Goal: Task Accomplishment & Management: Use online tool/utility

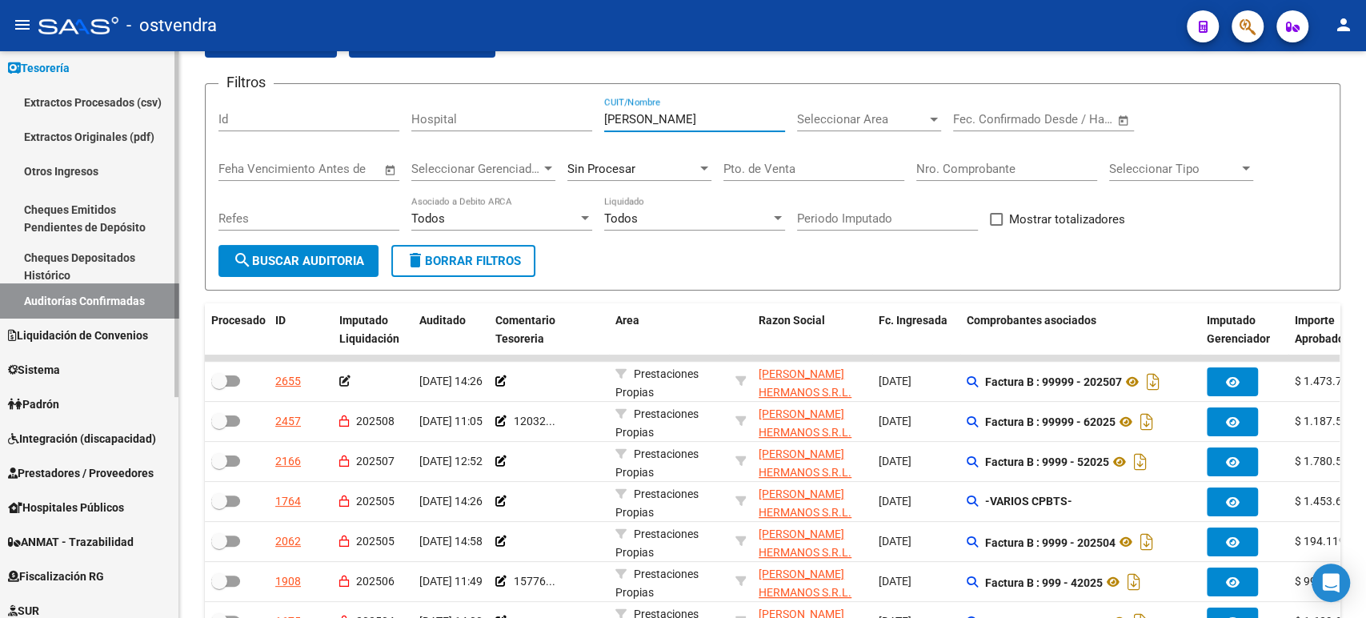
scroll to position [178, 0]
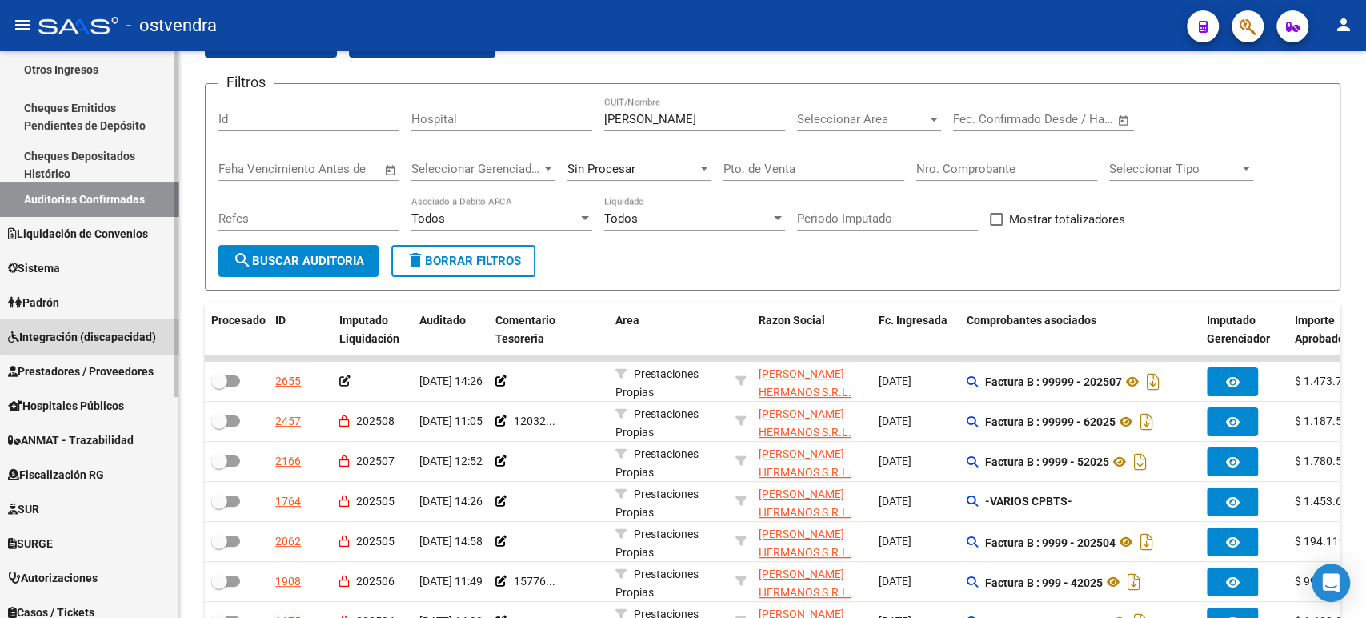
click at [99, 325] on link "Integración (discapacidad)" at bounding box center [89, 336] width 179 height 34
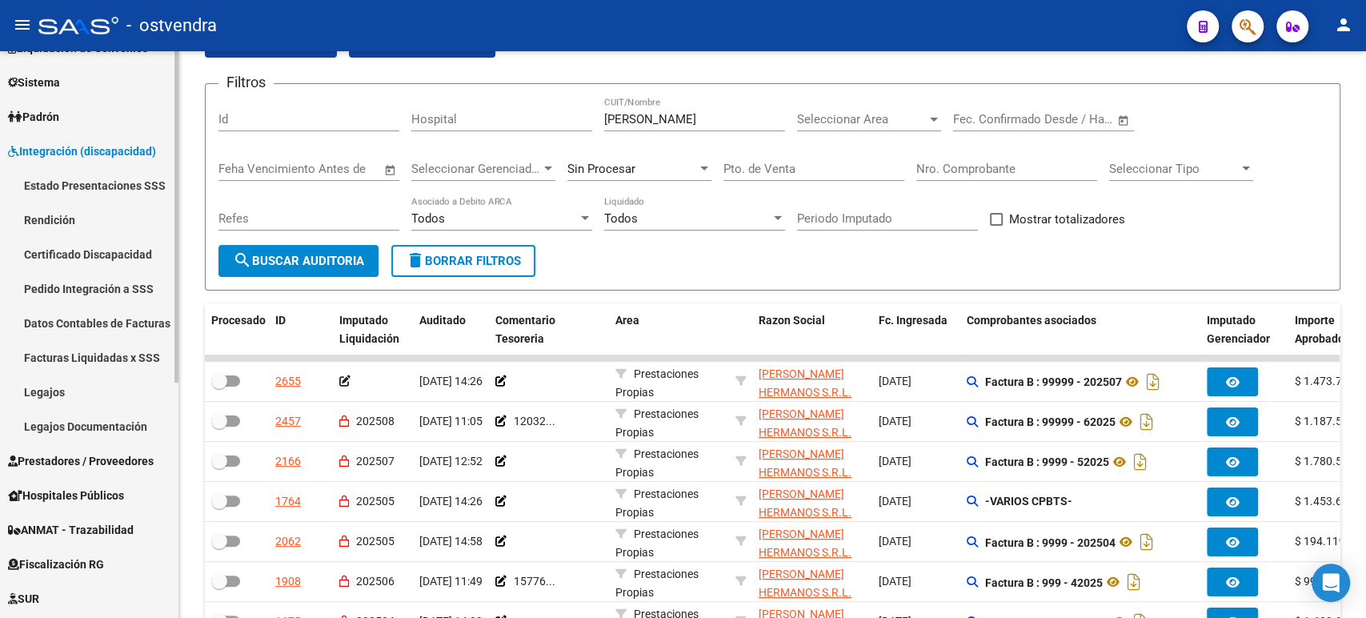
scroll to position [89, 0]
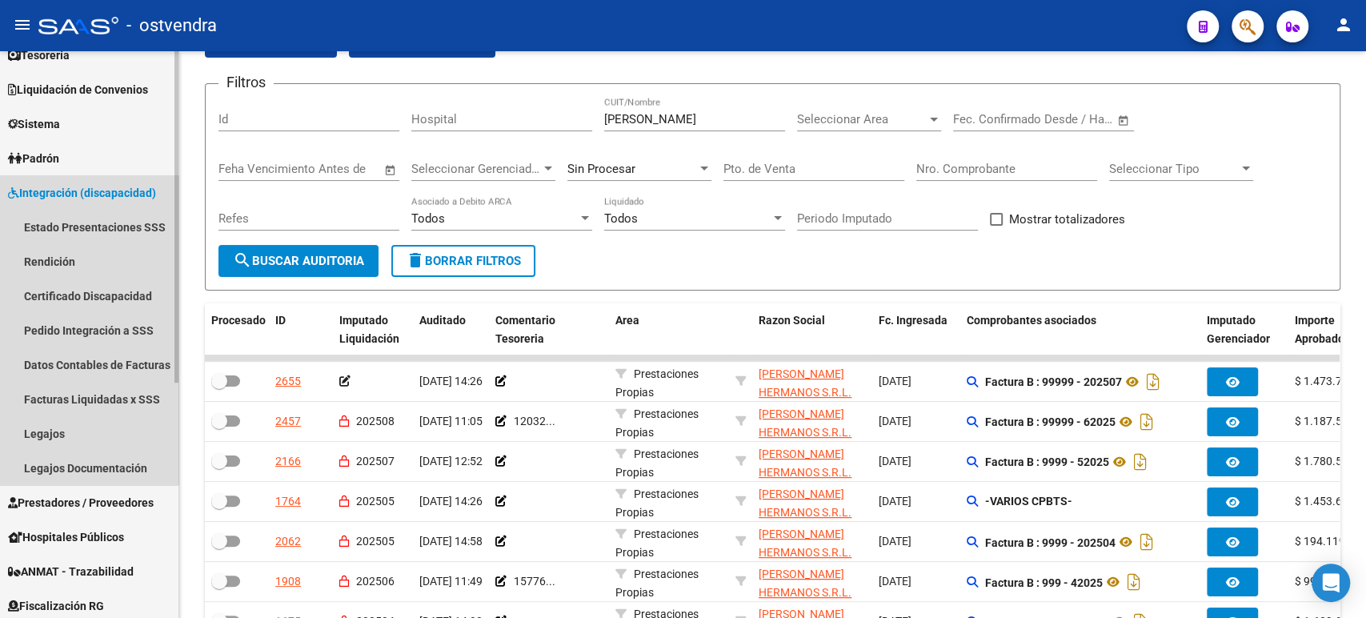
click at [65, 193] on span "Integración (discapacidad)" at bounding box center [82, 193] width 148 height 18
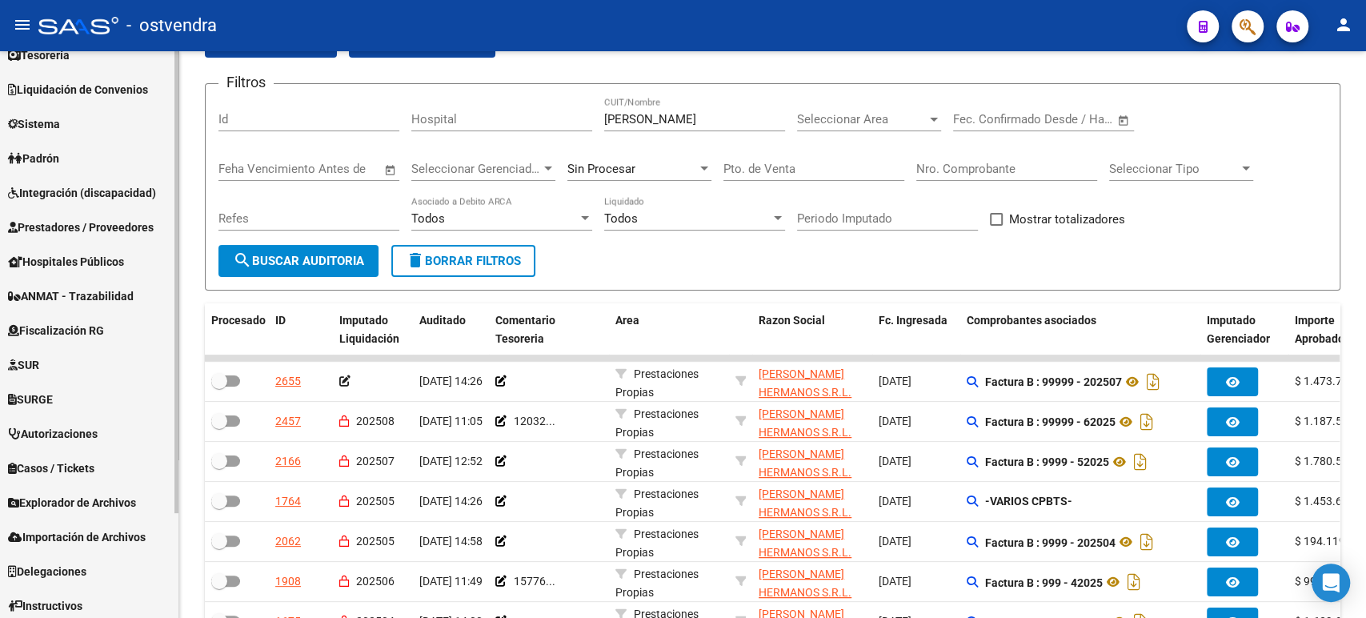
click at [66, 191] on span "Integración (discapacidad)" at bounding box center [82, 193] width 148 height 18
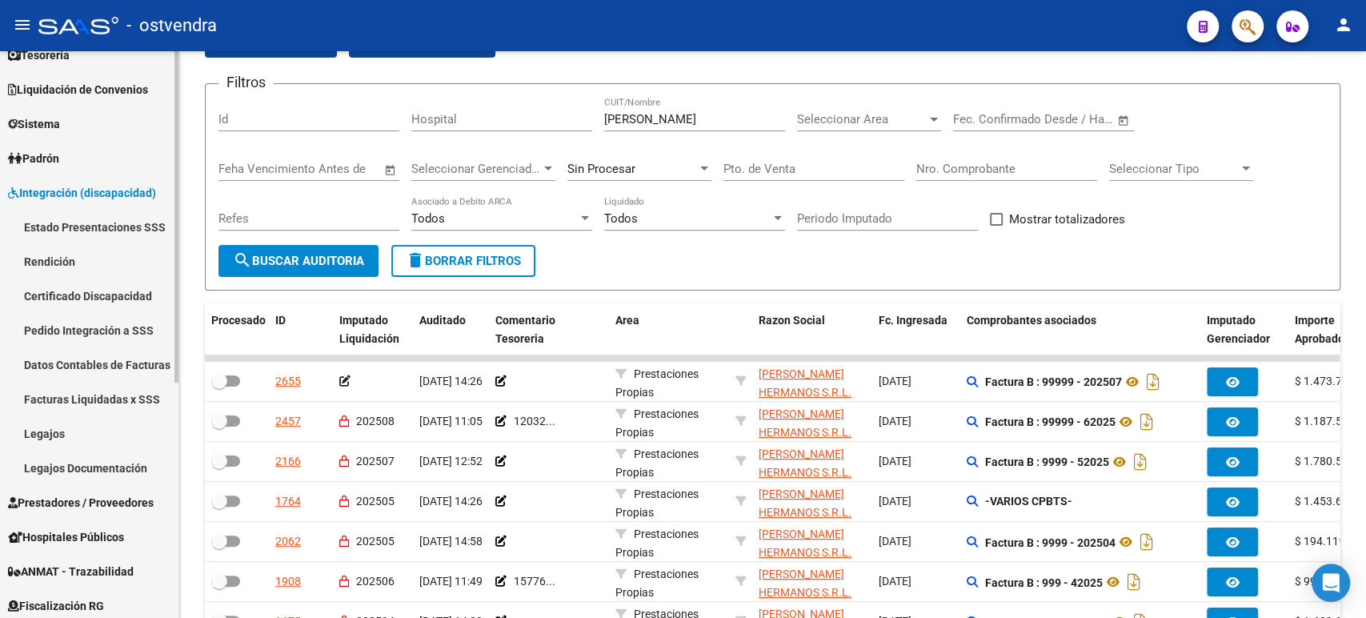
click at [70, 260] on link "Rendición" at bounding box center [89, 261] width 179 height 34
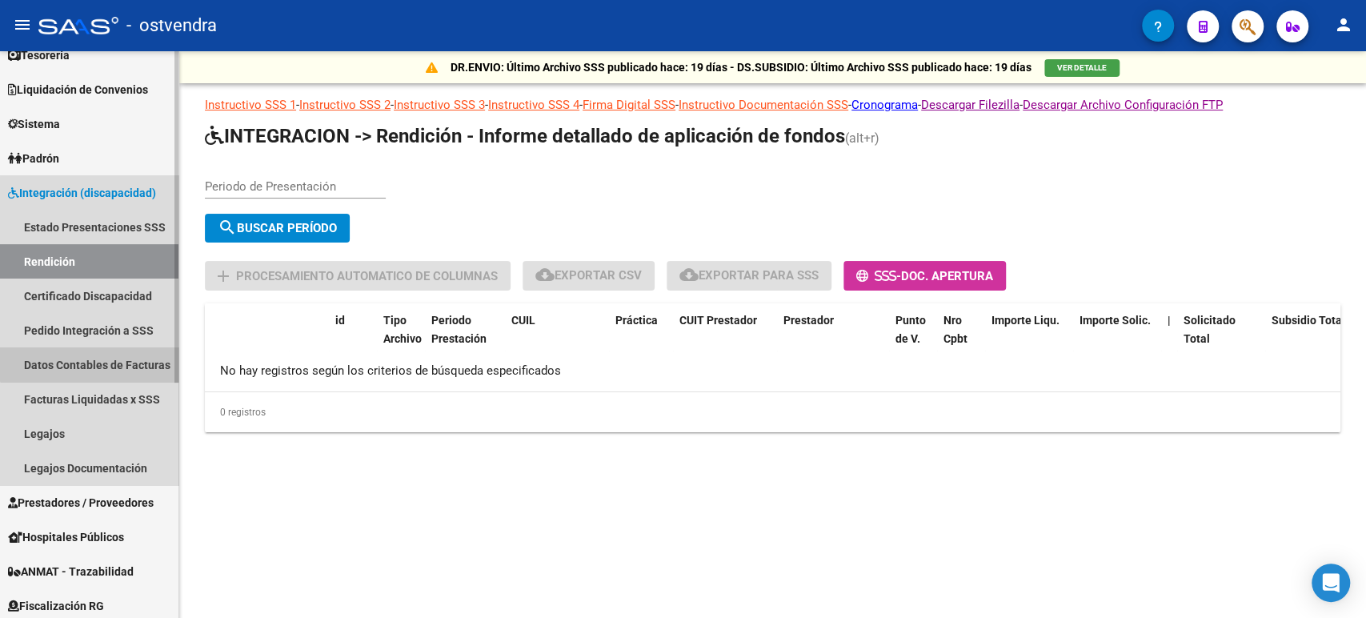
click at [94, 360] on link "Datos Contables de Facturas" at bounding box center [89, 364] width 179 height 34
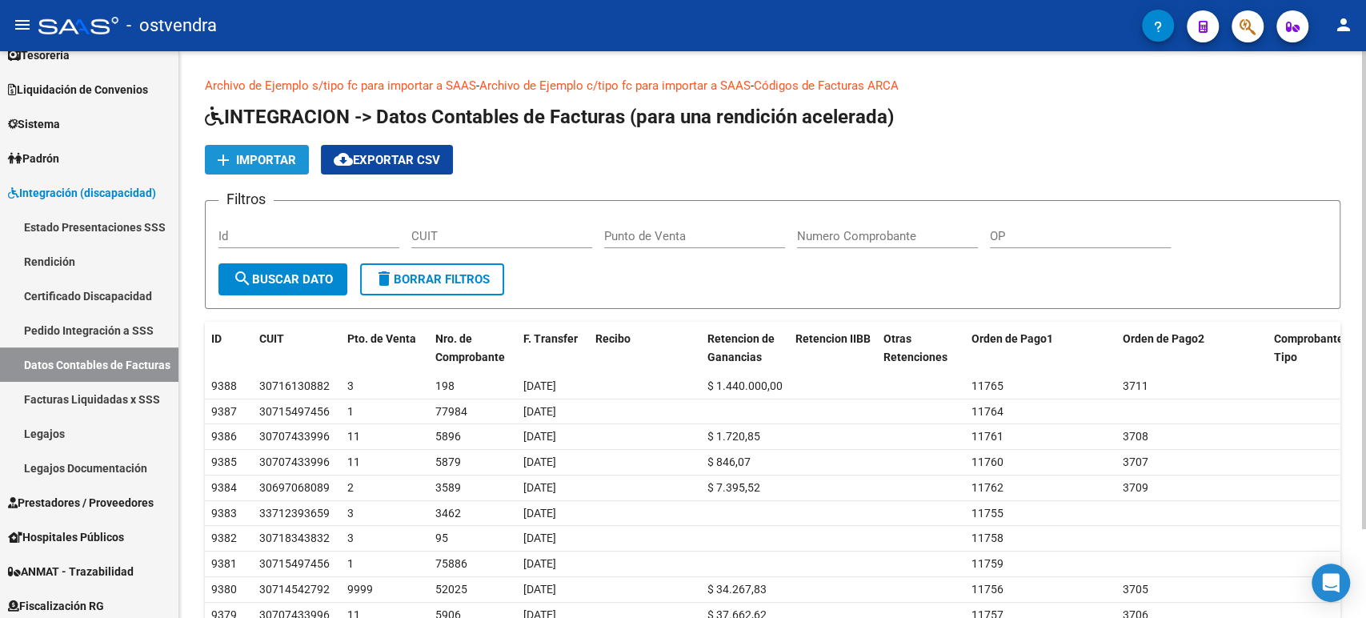
click at [263, 163] on span "Importar" at bounding box center [266, 160] width 60 height 14
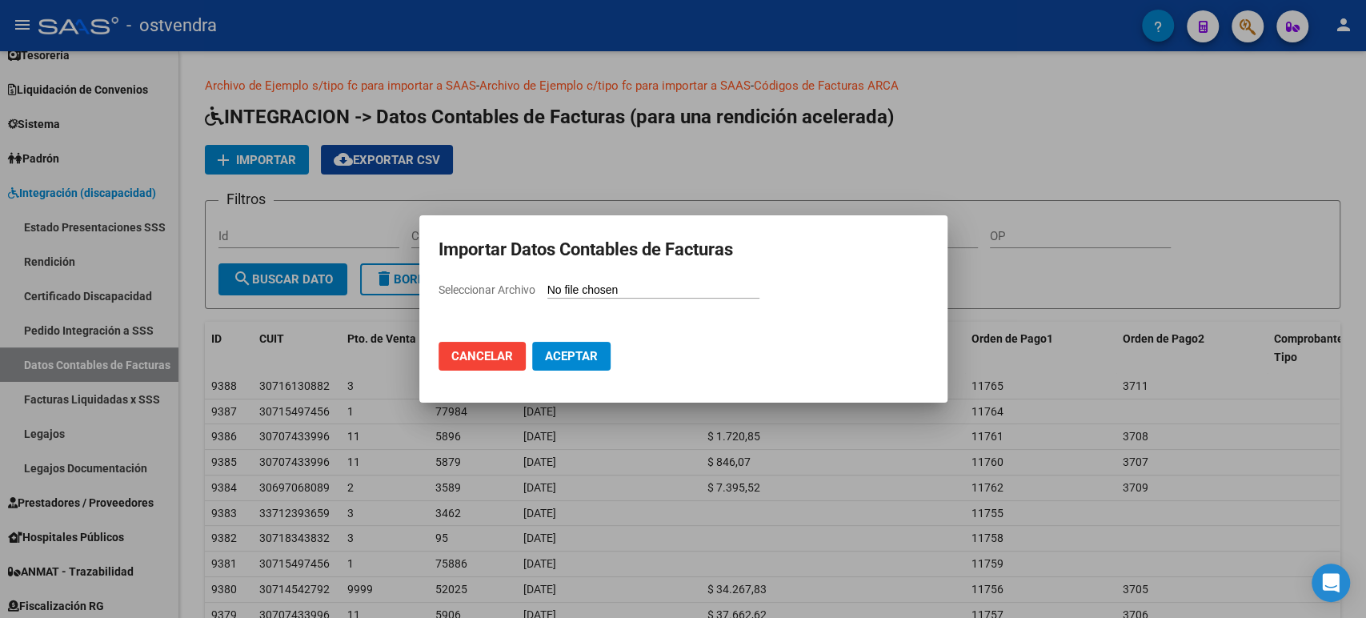
click at [597, 299] on div "Seleccionar Archivo" at bounding box center [684, 296] width 490 height 30
click at [594, 293] on input "Seleccionar Archivo" at bounding box center [654, 290] width 212 height 15
type input "C:\fakepath\ctbzado 21-08 saas.csv"
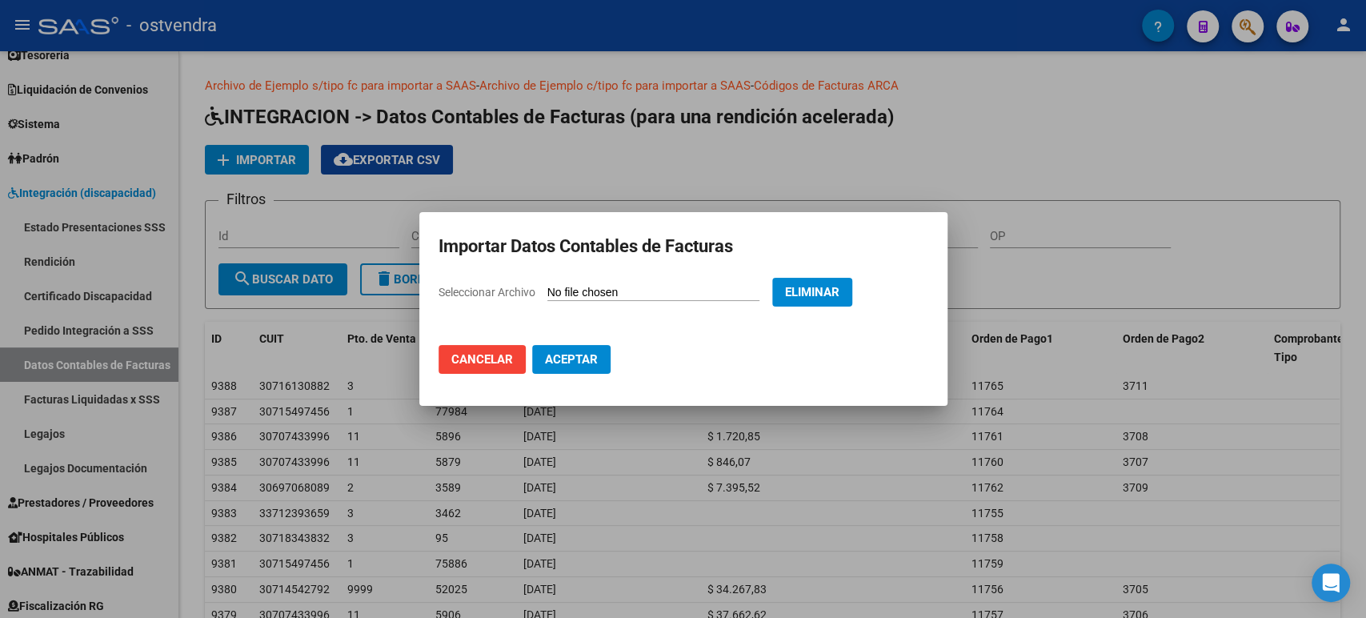
click at [568, 357] on span "Aceptar" at bounding box center [571, 359] width 53 height 14
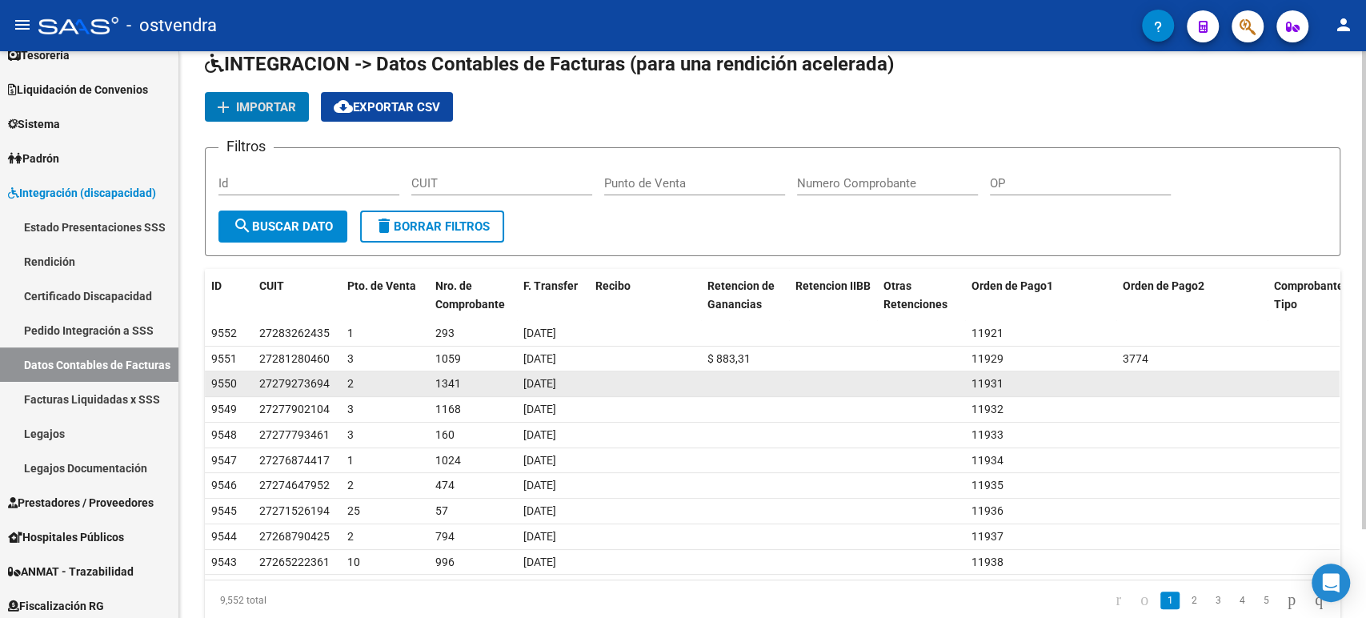
scroll to position [104, 0]
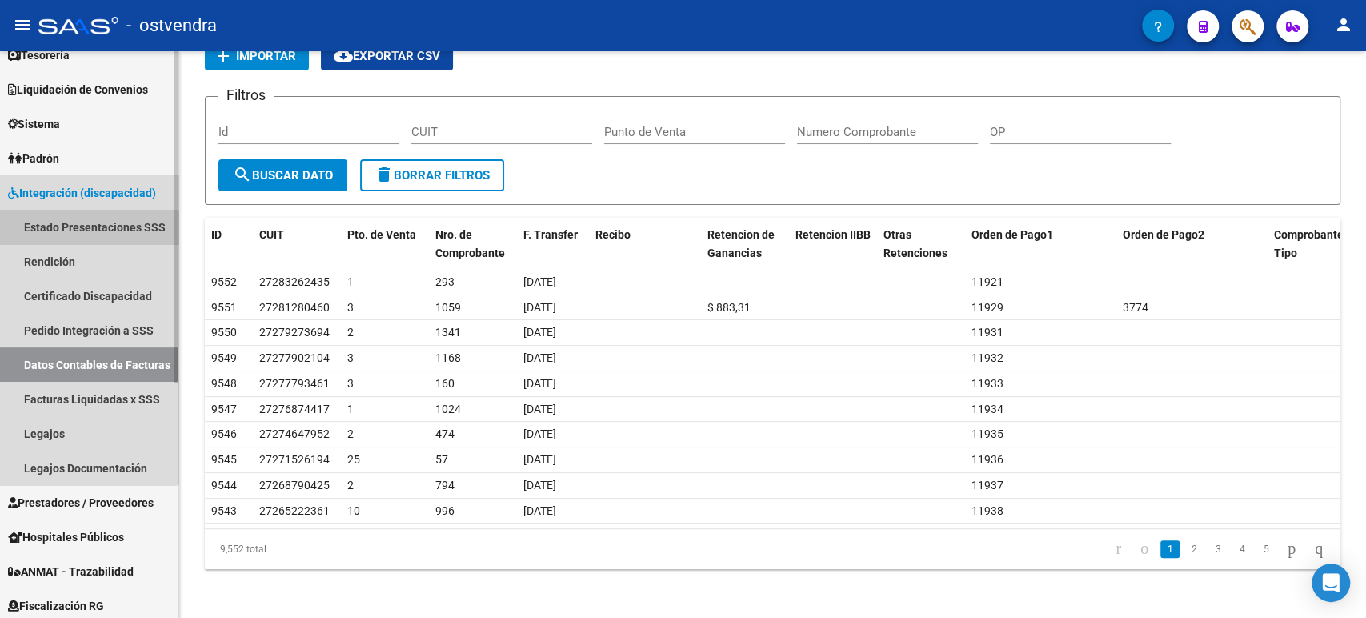
click at [80, 233] on link "Estado Presentaciones SSS" at bounding box center [89, 227] width 179 height 34
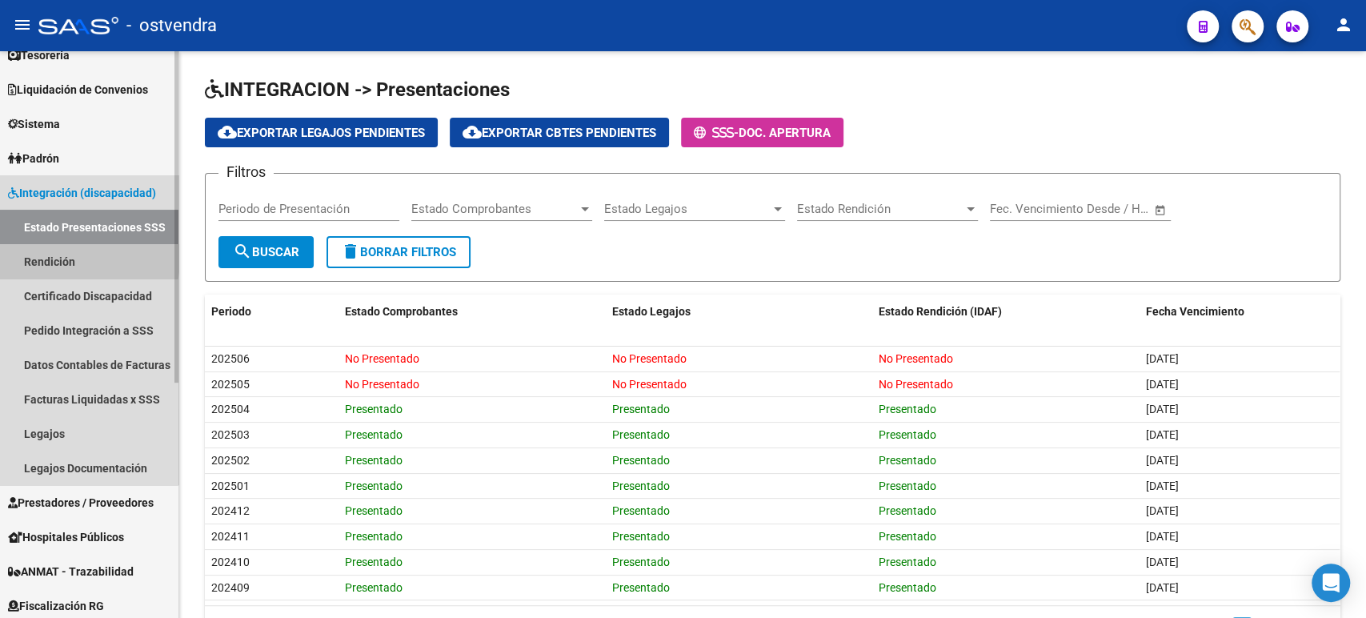
click at [58, 259] on link "Rendición" at bounding box center [89, 261] width 179 height 34
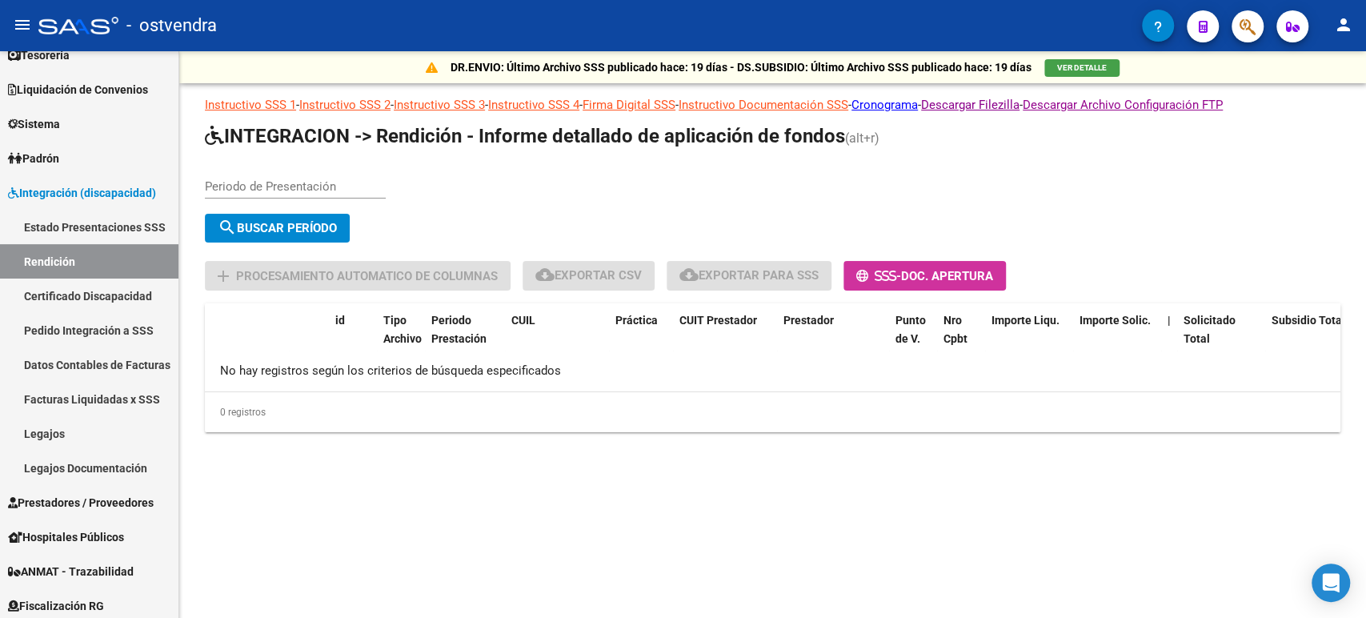
click at [251, 180] on input "Periodo de Presentación" at bounding box center [295, 186] width 181 height 14
type input "202505"
click at [270, 224] on span "search Buscar Período" at bounding box center [277, 228] width 119 height 14
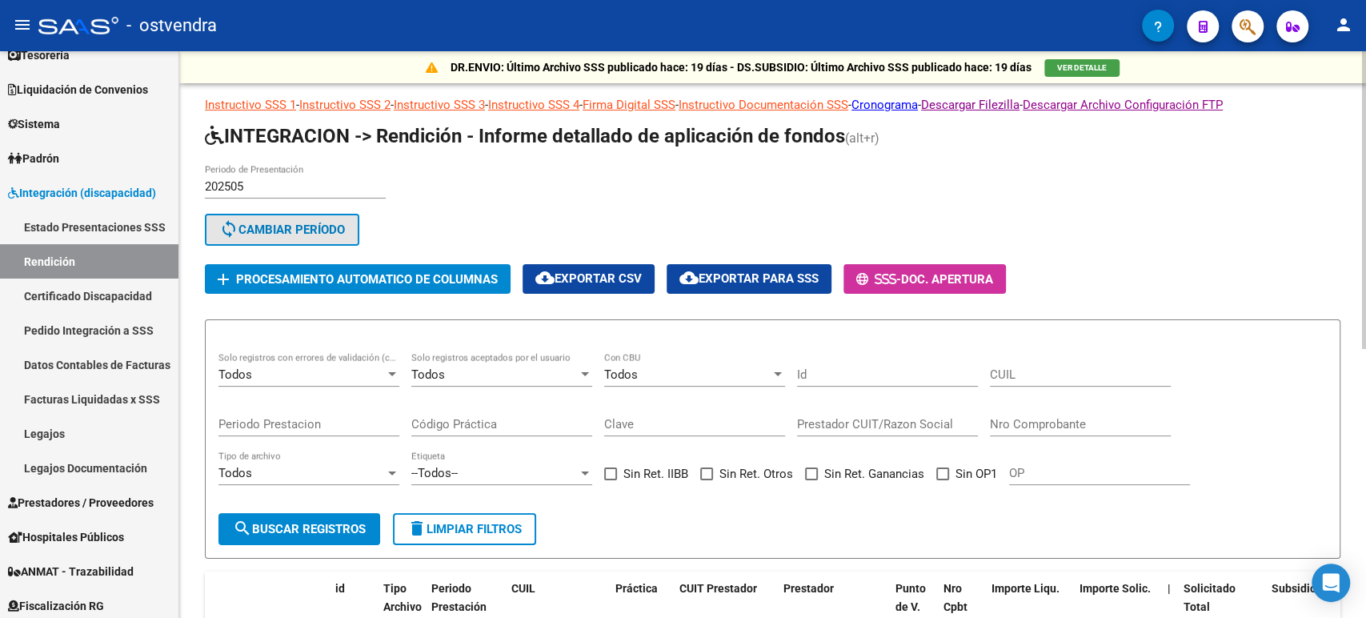
click at [258, 217] on button "sync Cambiar Período" at bounding box center [282, 230] width 154 height 32
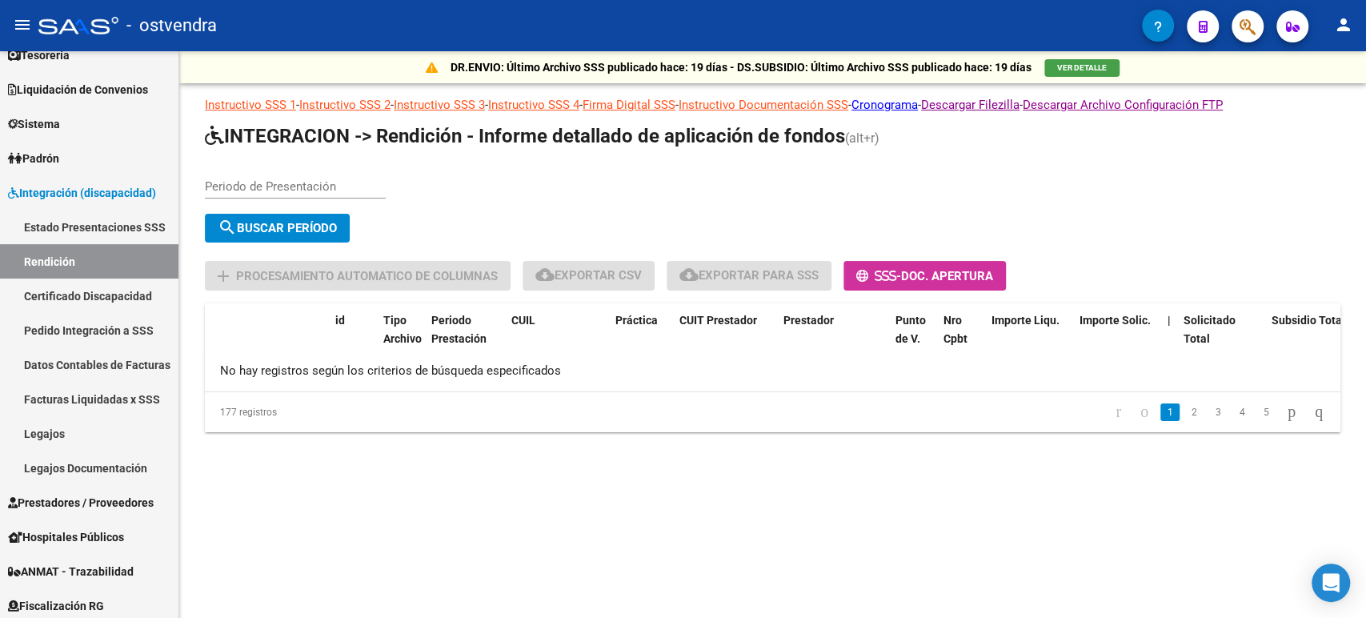
click at [261, 175] on div "Periodo de Presentación" at bounding box center [295, 181] width 181 height 34
type input "202506"
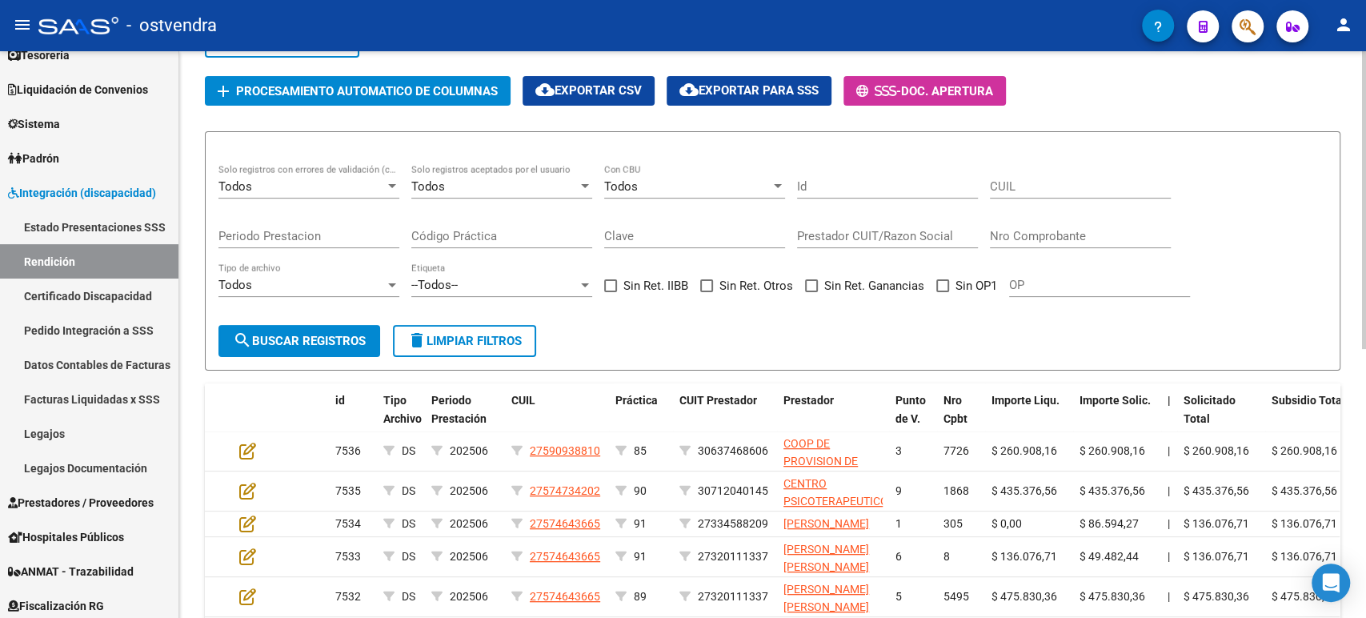
scroll to position [178, 0]
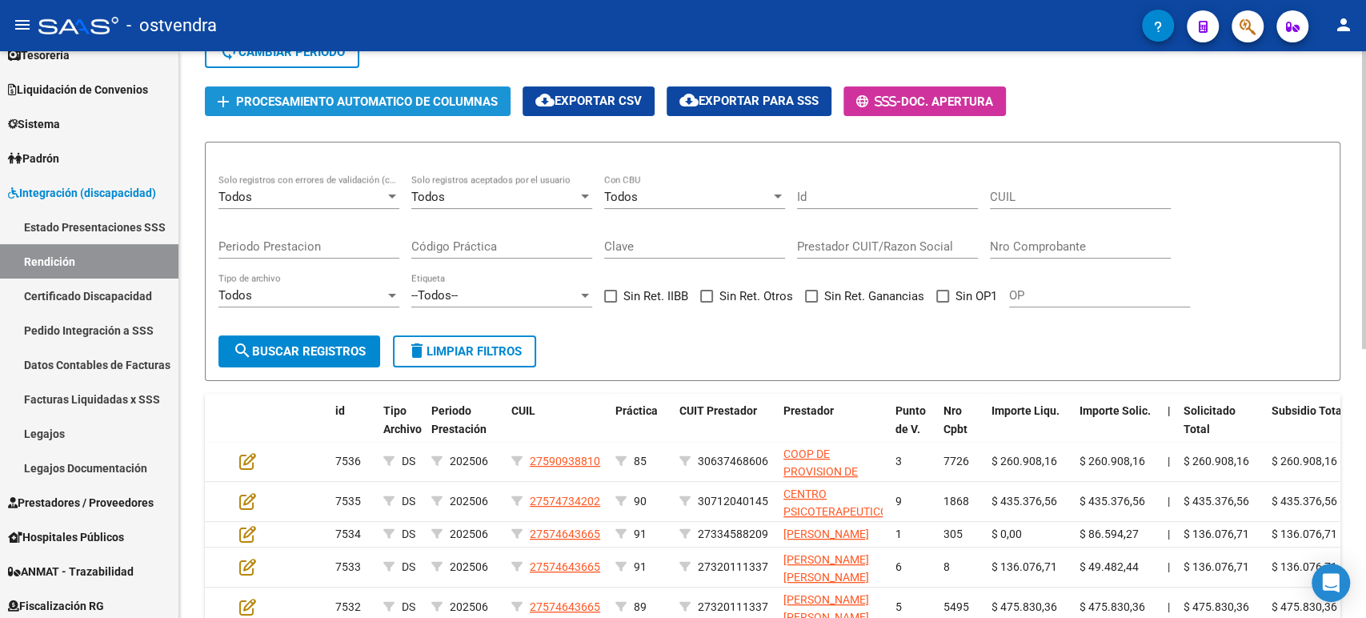
click at [311, 106] on span "Procesamiento automatico de columnas" at bounding box center [367, 101] width 262 height 14
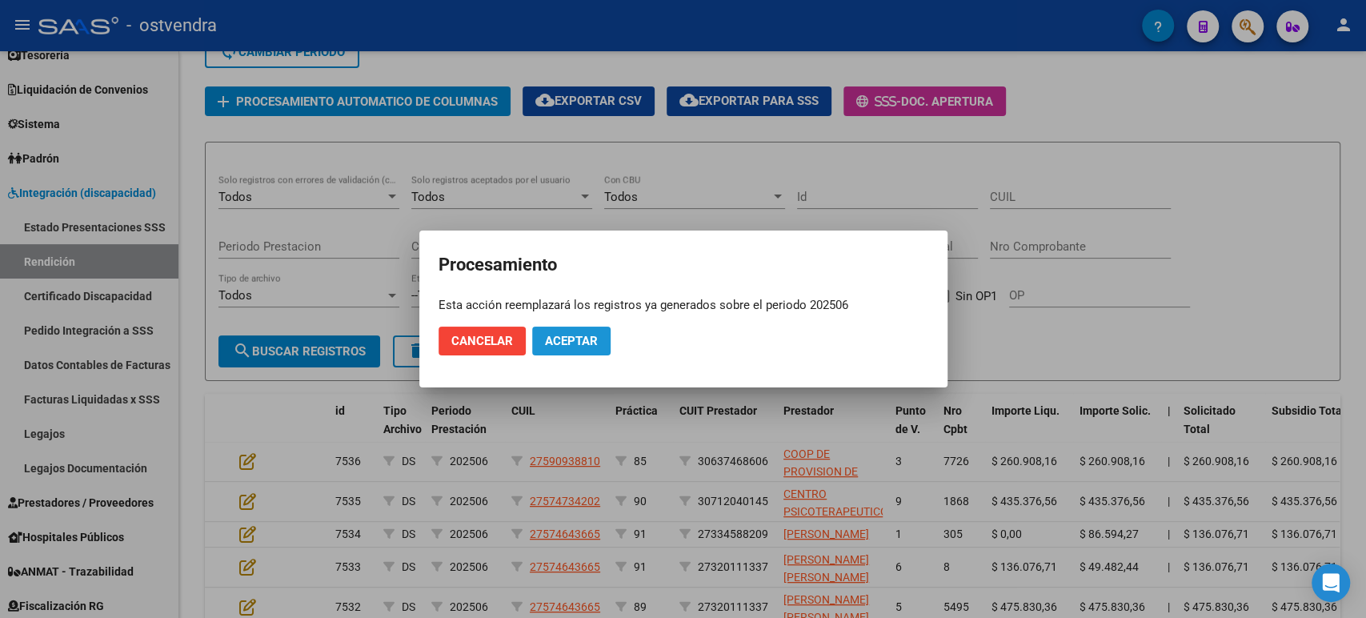
click at [571, 334] on span "Aceptar" at bounding box center [571, 341] width 53 height 14
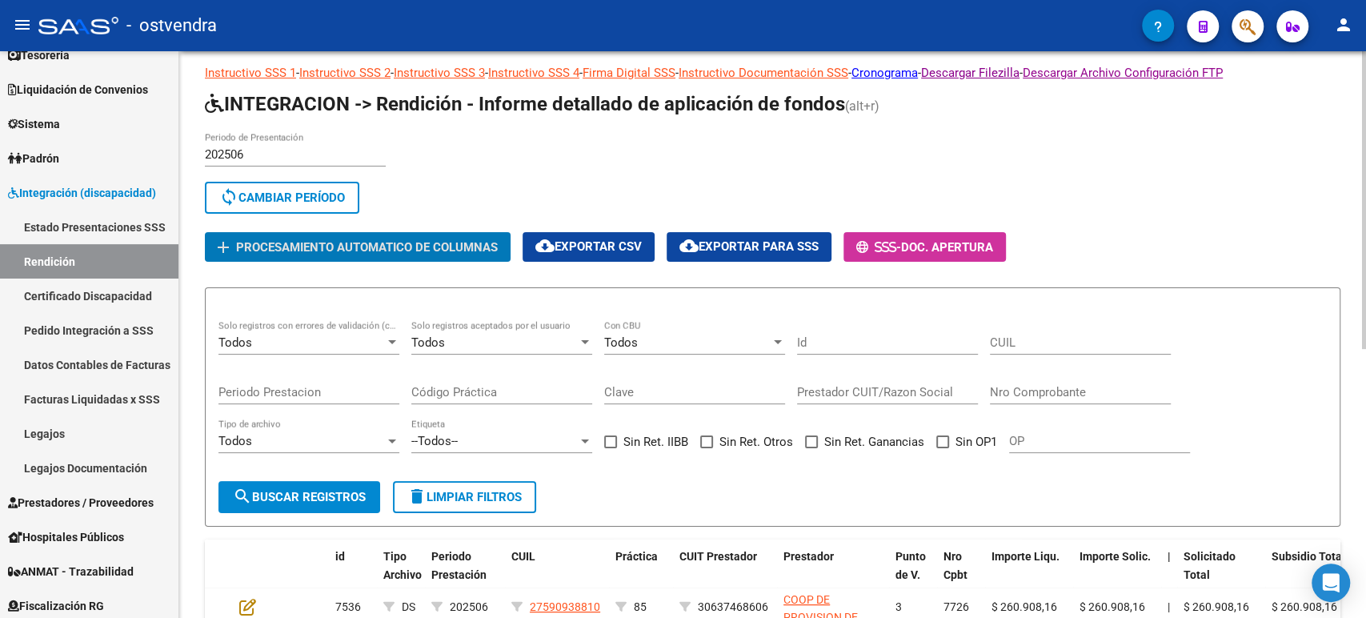
scroll to position [0, 0]
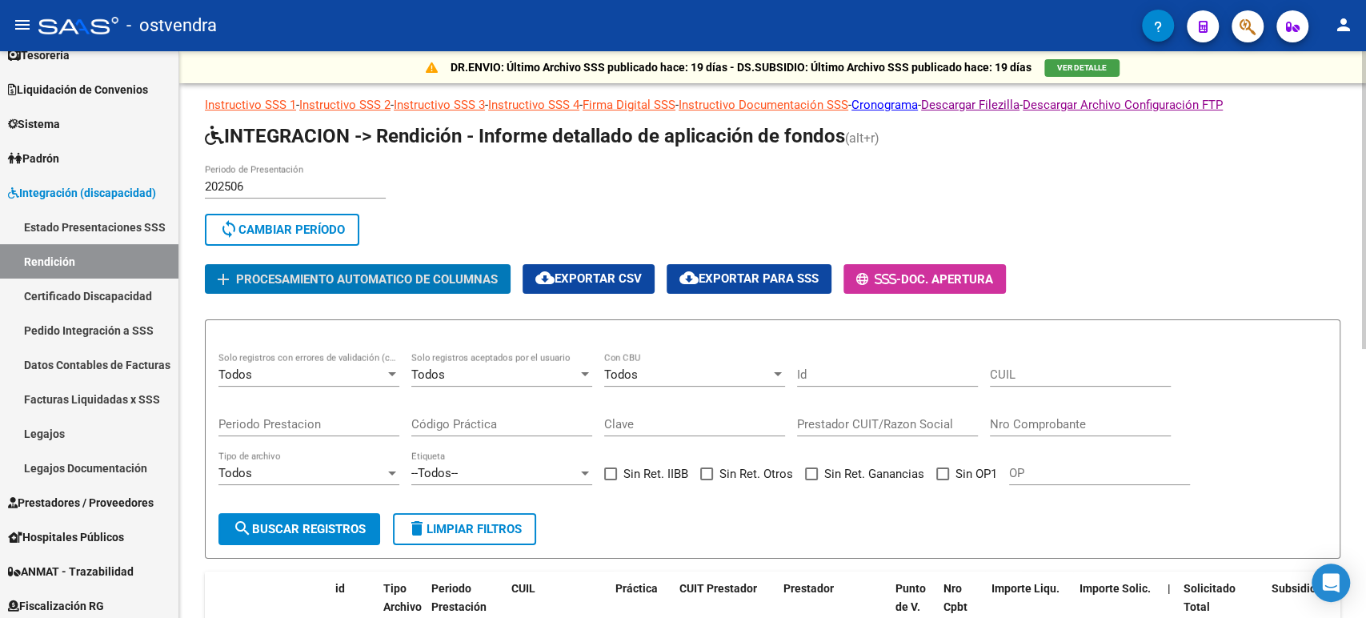
click at [591, 280] on span "cloud_download Exportar CSV" at bounding box center [589, 278] width 106 height 14
